Goal: Task Accomplishment & Management: Use online tool/utility

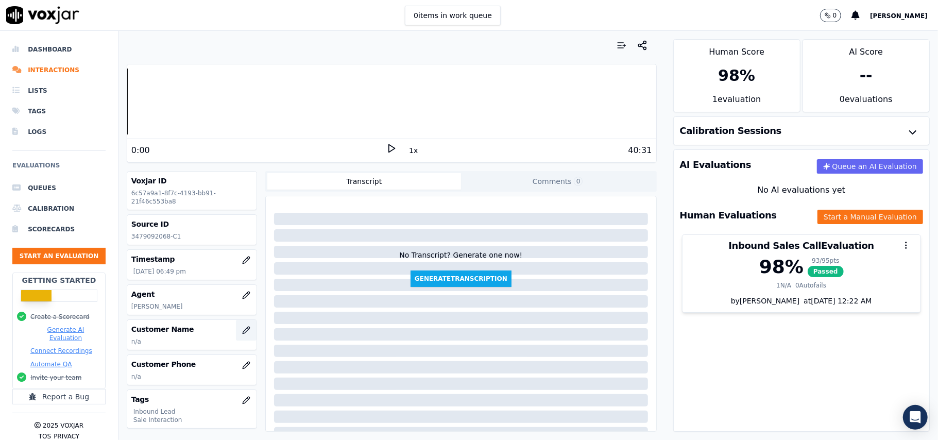
click at [236, 338] on button "button" at bounding box center [246, 330] width 21 height 21
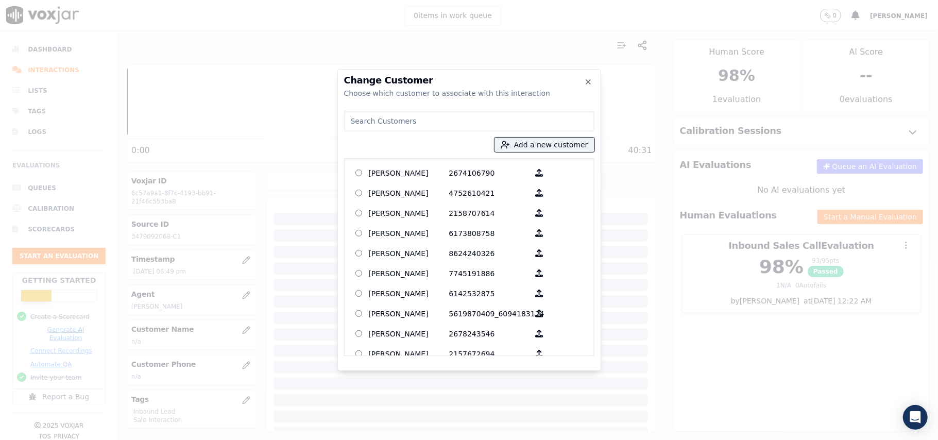
paste input "[PERSON_NAME]"
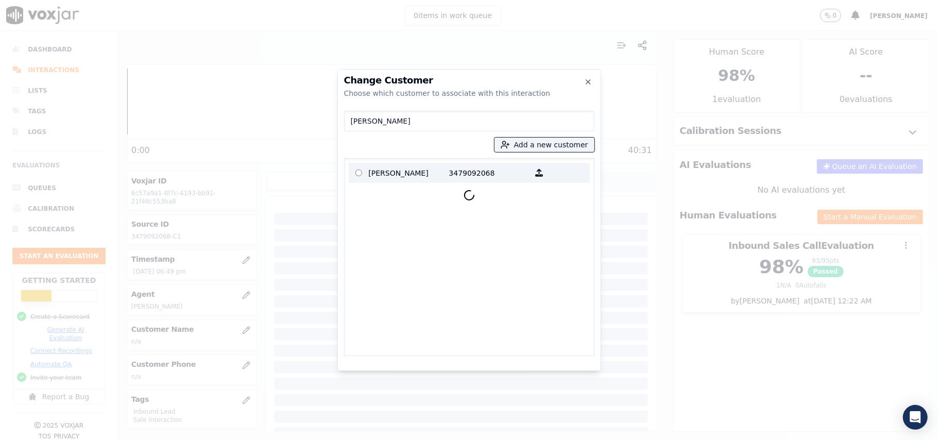
type input "[PERSON_NAME]"
click at [409, 172] on p "[PERSON_NAME]" at bounding box center [409, 173] width 80 height 16
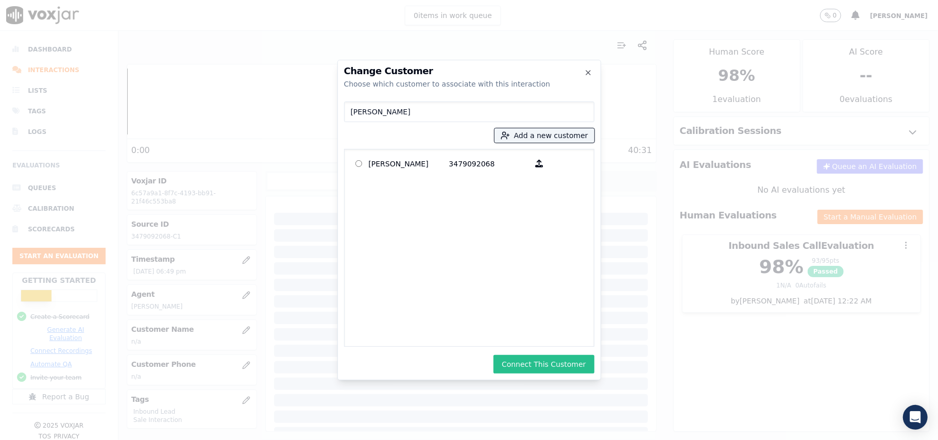
click at [532, 367] on button "Connect This Customer" at bounding box center [544, 364] width 100 height 19
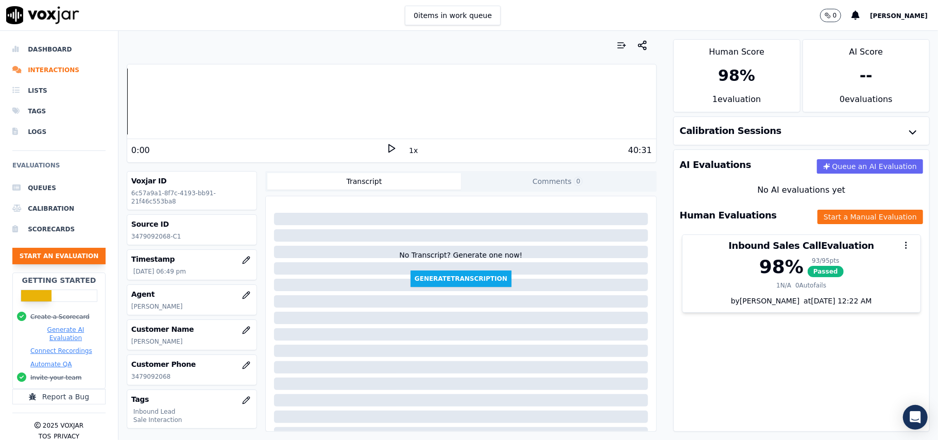
click at [41, 260] on button "Start an Evaluation" at bounding box center [58, 256] width 93 height 16
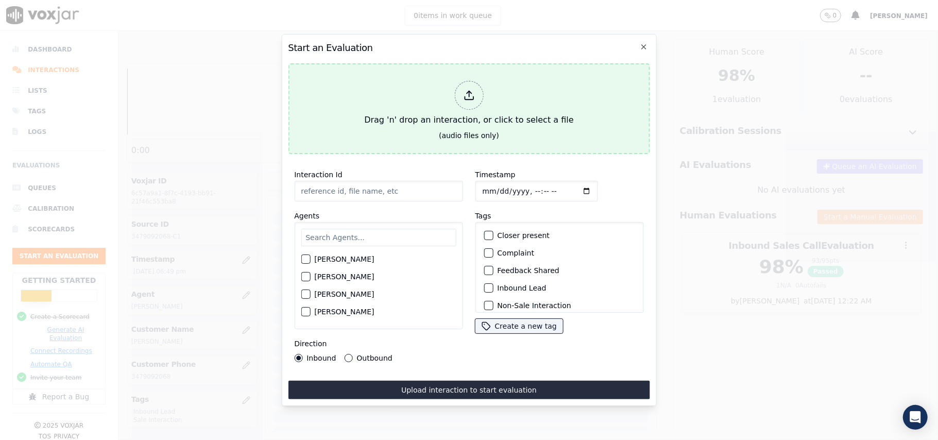
click at [468, 99] on div at bounding box center [468, 95] width 29 height 29
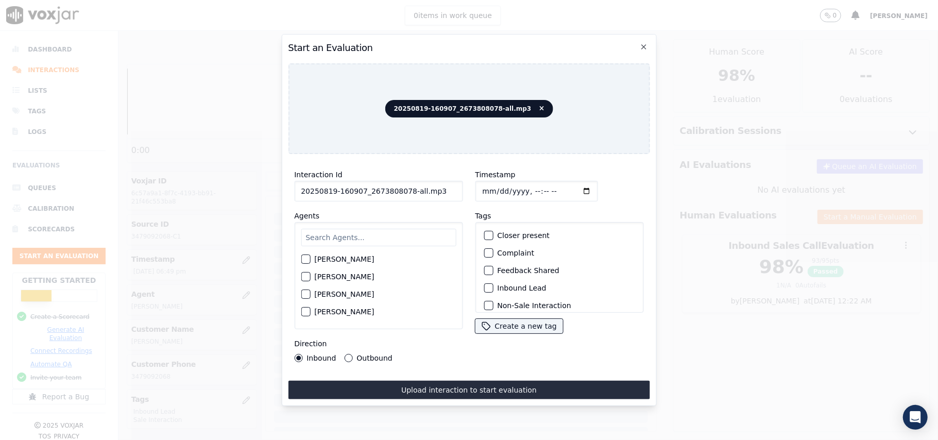
drag, startPoint x: 437, startPoint y: 190, endPoint x: 403, endPoint y: 190, distance: 34.0
click at [403, 190] on input "20250819-160907_2673808078-all.mp3" at bounding box center [378, 191] width 168 height 21
type input "20250819-160907_2673808078-C1"
click at [493, 184] on input "Timestamp" at bounding box center [536, 191] width 123 height 21
type input "[DATE]T19:46"
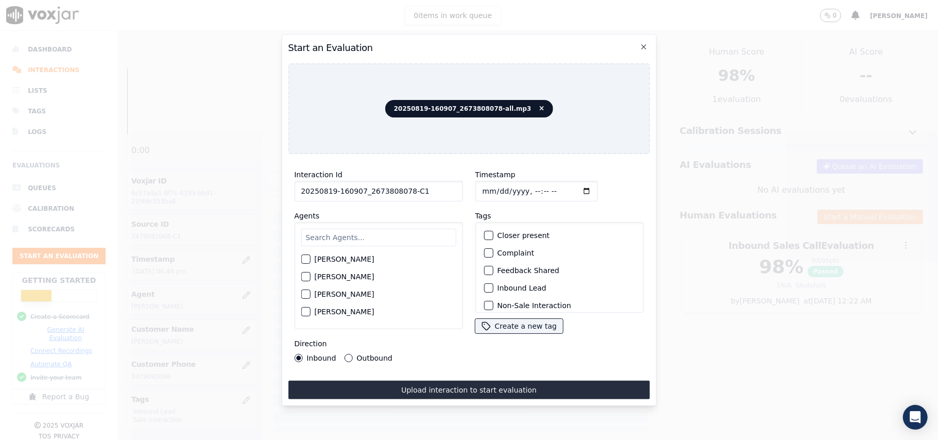
click at [400, 229] on input "text" at bounding box center [378, 238] width 155 height 18
paste input "[PERSON_NAME]"
type input "[PERSON_NAME]"
click at [325, 260] on label "[PERSON_NAME]" at bounding box center [344, 262] width 60 height 7
click at [309, 259] on div "button" at bounding box center [304, 262] width 7 height 7
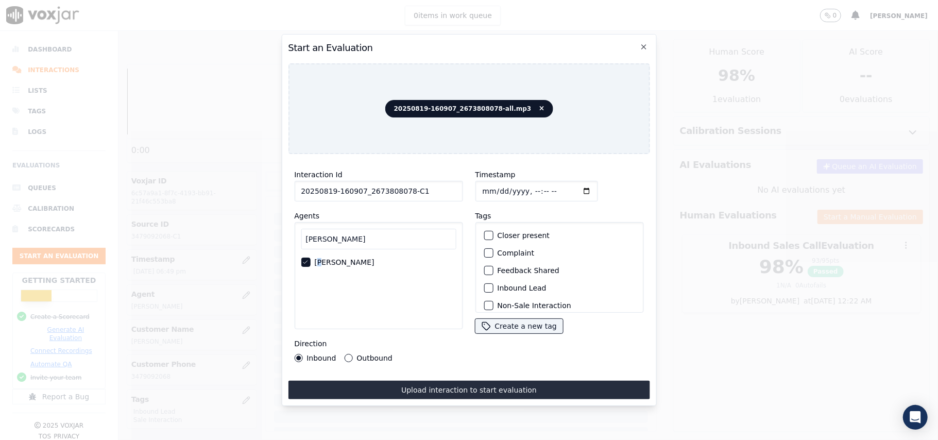
click at [487, 283] on button "Inbound Lead" at bounding box center [488, 287] width 9 height 9
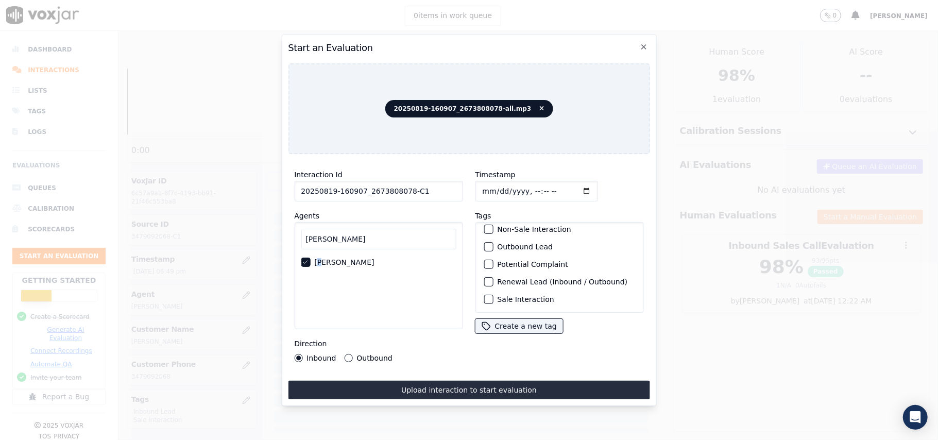
click at [485, 296] on div "button" at bounding box center [487, 299] width 7 height 7
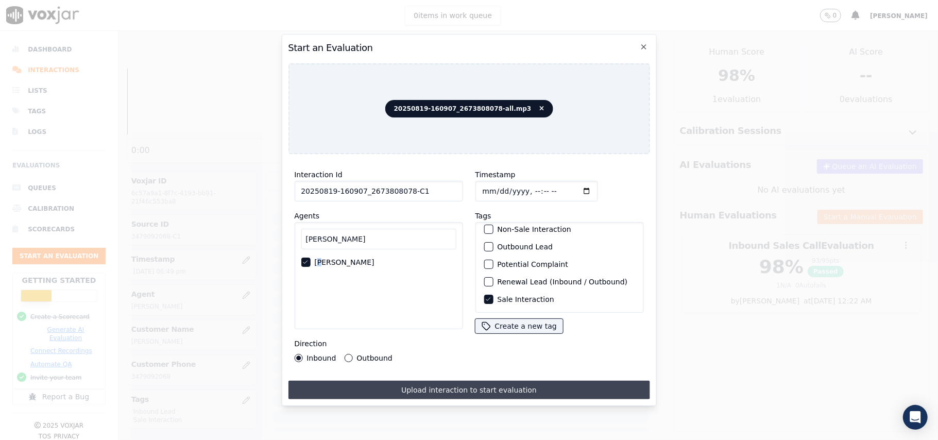
click at [482, 382] on button "Upload interaction to start evaluation" at bounding box center [469, 390] width 362 height 19
